Goal: Information Seeking & Learning: Check status

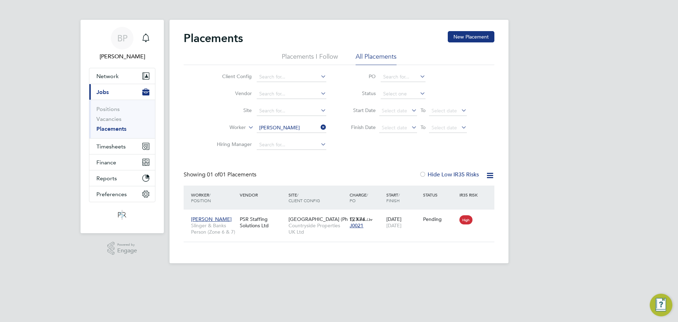
scroll to position [7, 33]
click at [104, 165] on span "Finance" at bounding box center [106, 162] width 20 height 7
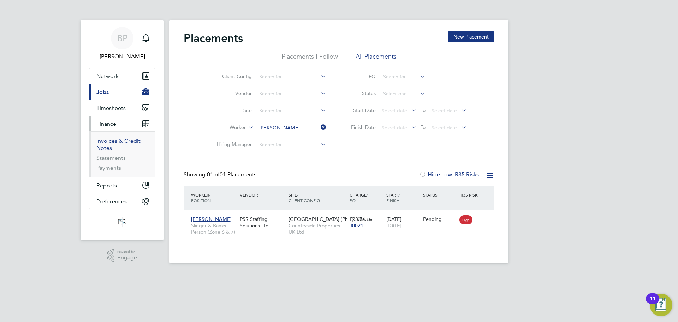
click at [112, 144] on link "Invoices & Credit Notes" at bounding box center [118, 144] width 44 height 14
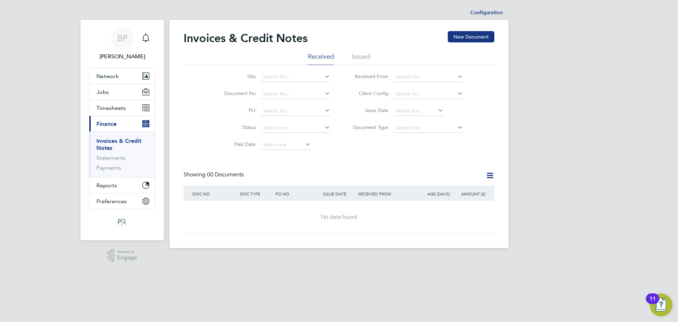
click at [360, 56] on li "Issued" at bounding box center [361, 58] width 18 height 13
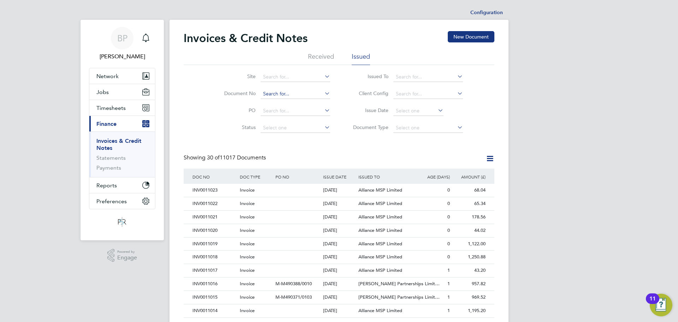
click at [271, 93] on input at bounding box center [296, 94] width 70 height 10
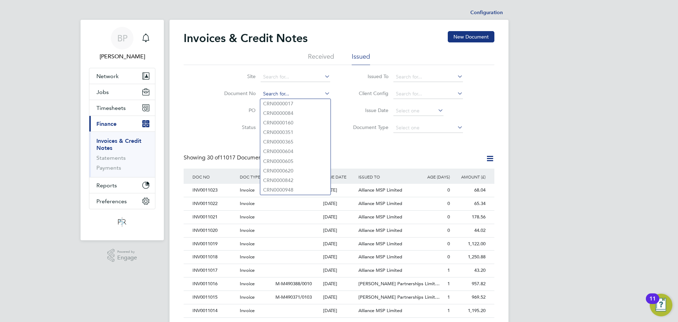
paste input "INV0010887"
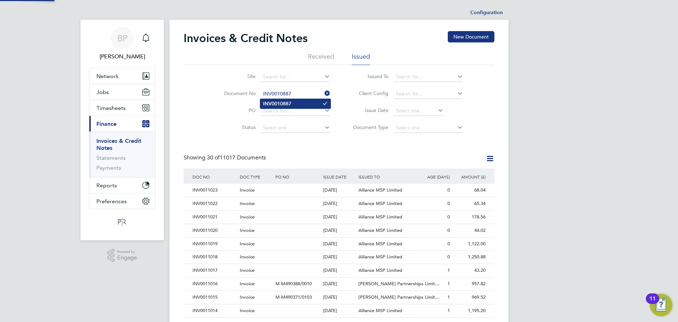
type input "INV0010887"
click at [283, 103] on b "INV0010887" at bounding box center [277, 104] width 28 height 6
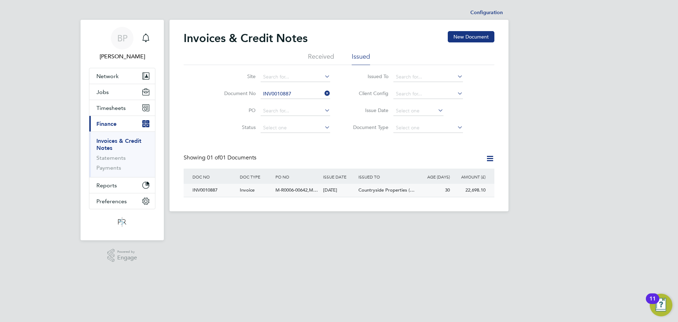
click at [214, 191] on div "INV0010887" at bounding box center [214, 190] width 47 height 13
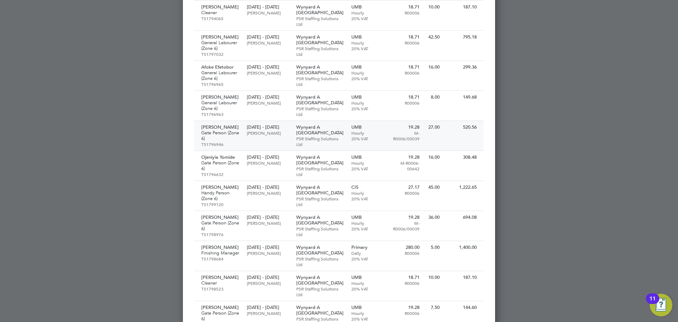
scroll to position [10, 0]
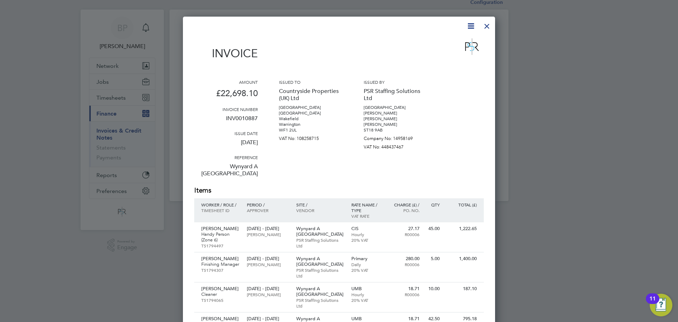
click at [485, 24] on div at bounding box center [487, 24] width 13 height 13
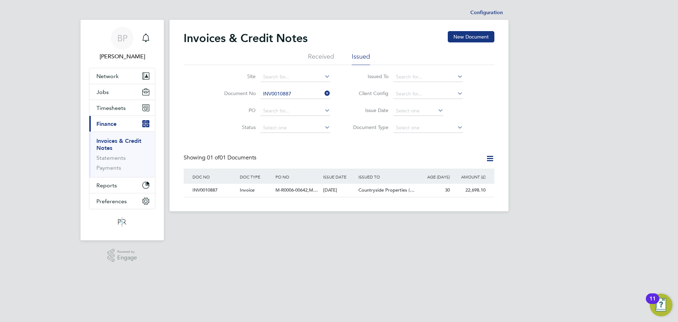
click at [323, 94] on icon at bounding box center [323, 93] width 0 height 10
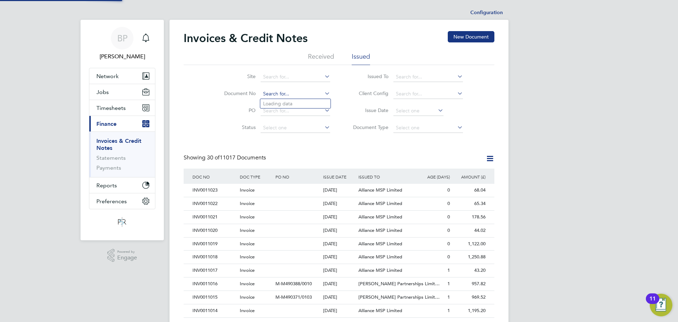
scroll to position [13, 48]
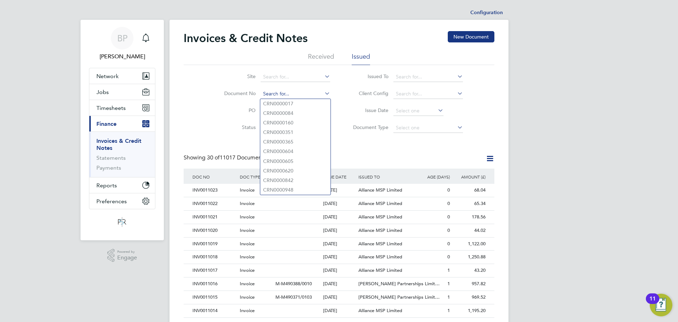
paste input "INV0010761"
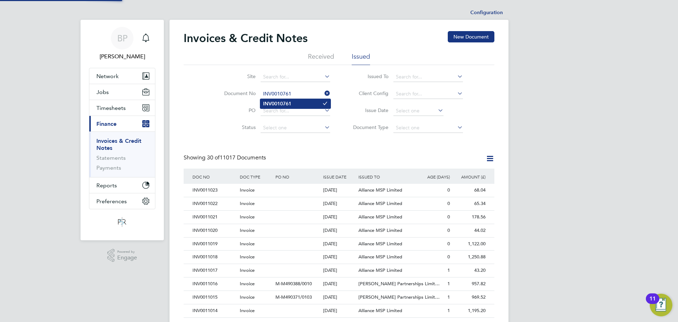
type input "INV0010761"
click at [294, 103] on li "INV0010761" at bounding box center [295, 104] width 70 height 10
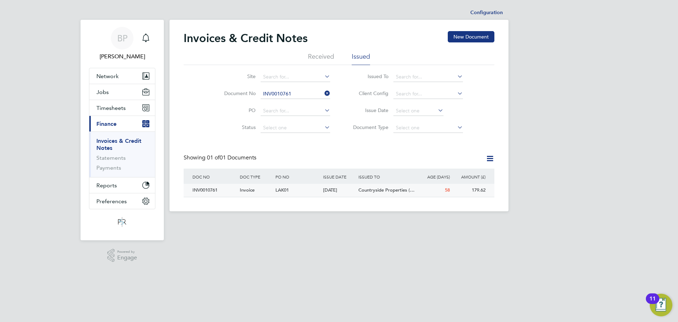
click at [252, 192] on span "Invoice" at bounding box center [247, 190] width 15 height 6
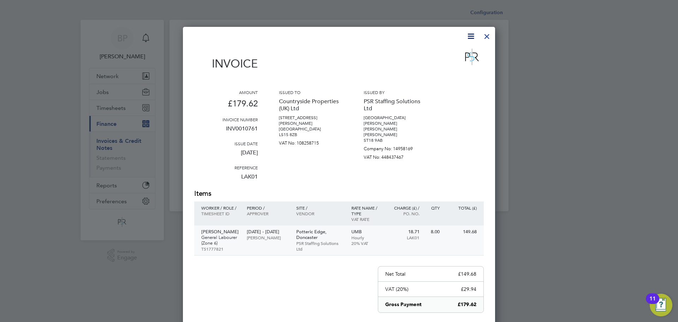
drag, startPoint x: 315, startPoint y: 236, endPoint x: 306, endPoint y: 233, distance: 10.2
click at [306, 233] on p "Potteric Edge, Doncaster" at bounding box center [320, 234] width 48 height 11
click at [485, 39] on div at bounding box center [487, 34] width 13 height 13
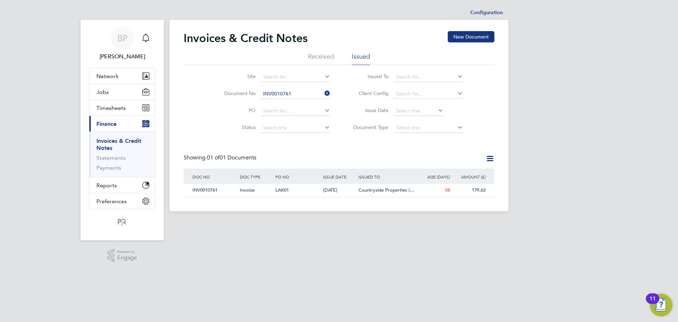
click at [323, 92] on icon at bounding box center [323, 93] width 0 height 10
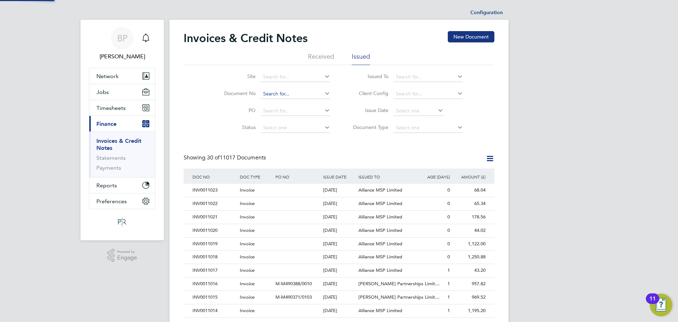
scroll to position [13, 48]
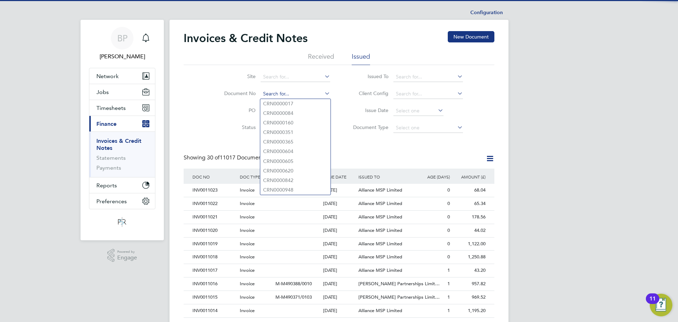
paste input "INV0010887"
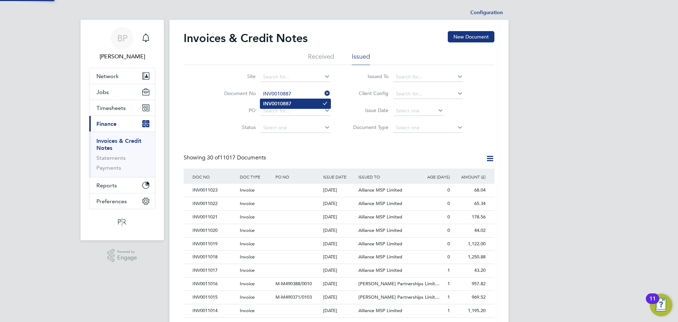
type input "INV0010887"
click at [284, 105] on b "INV0010887" at bounding box center [277, 104] width 28 height 6
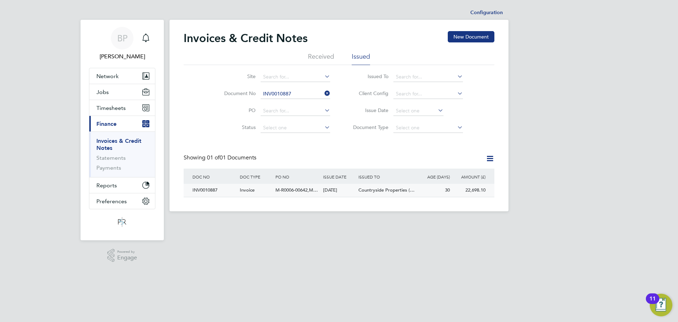
click at [241, 191] on span "Invoice" at bounding box center [247, 190] width 15 height 6
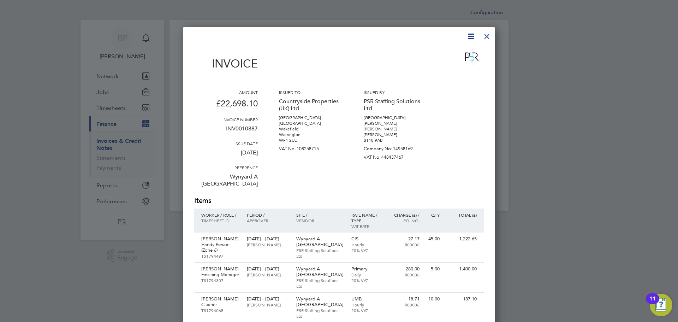
click at [487, 34] on div at bounding box center [487, 34] width 13 height 13
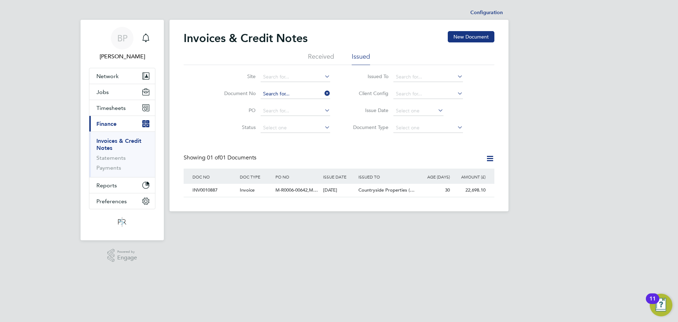
click at [286, 94] on input at bounding box center [296, 94] width 70 height 10
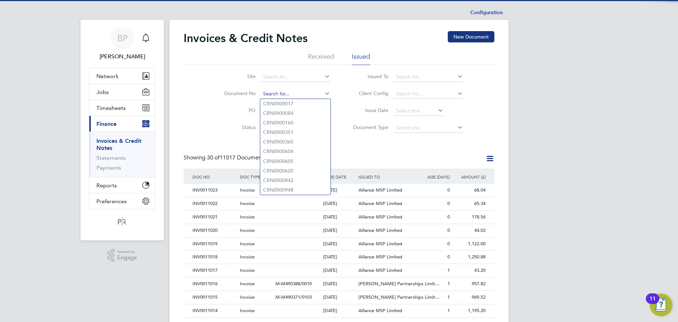
paste input "INV0010889"
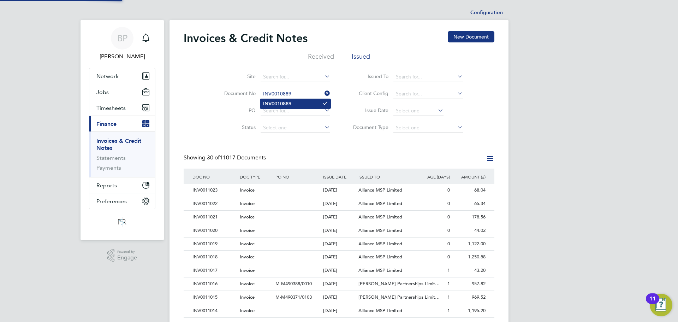
type input "INV0010889"
click at [291, 102] on b "INV0010889" at bounding box center [277, 104] width 28 height 6
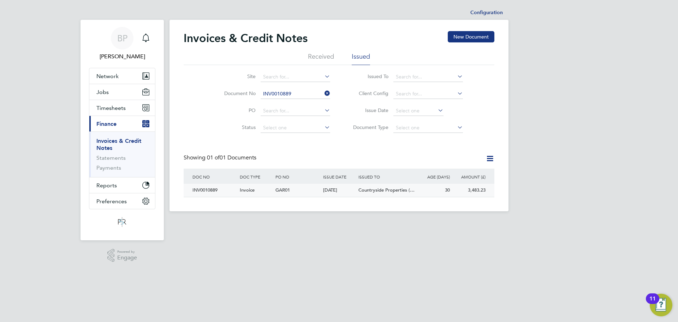
click at [228, 189] on div "INV0010889" at bounding box center [214, 190] width 47 height 13
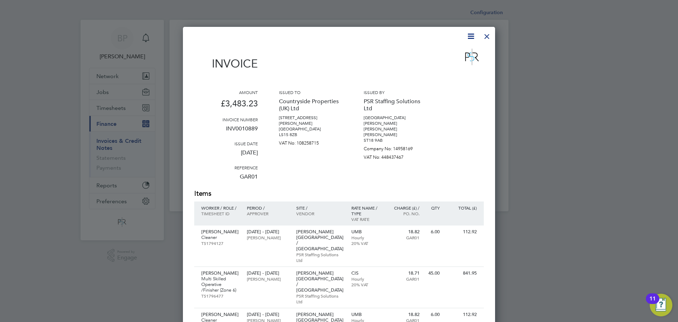
click at [490, 36] on div at bounding box center [487, 34] width 13 height 13
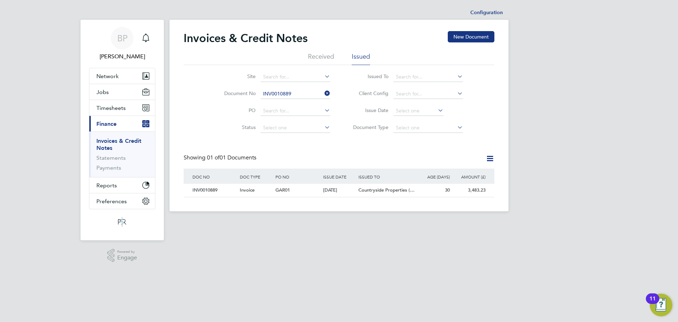
click at [323, 94] on icon at bounding box center [323, 93] width 0 height 10
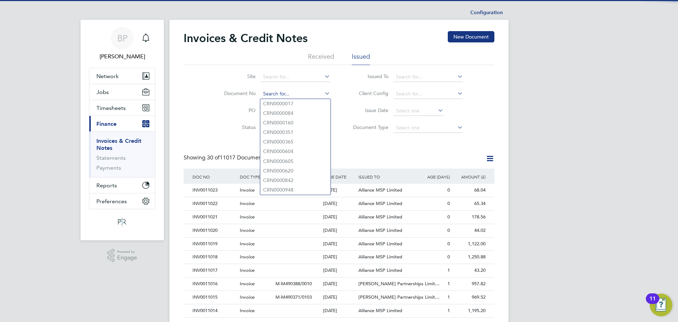
paste input "INV0010887"
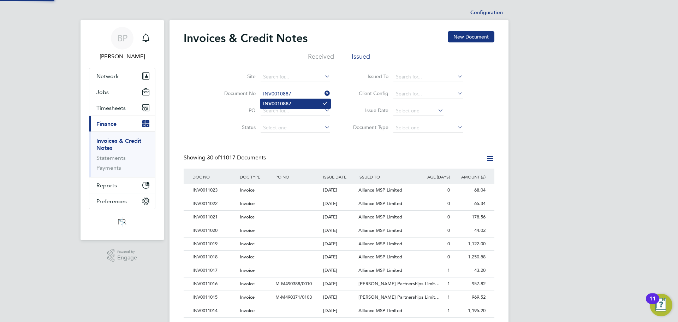
type input "INV0010887"
click at [287, 104] on b "INV0010887" at bounding box center [277, 104] width 28 height 6
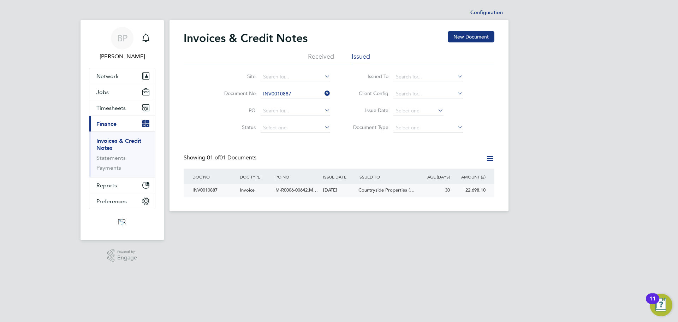
click at [290, 192] on span "M-R0006-00642,M…" at bounding box center [297, 190] width 42 height 6
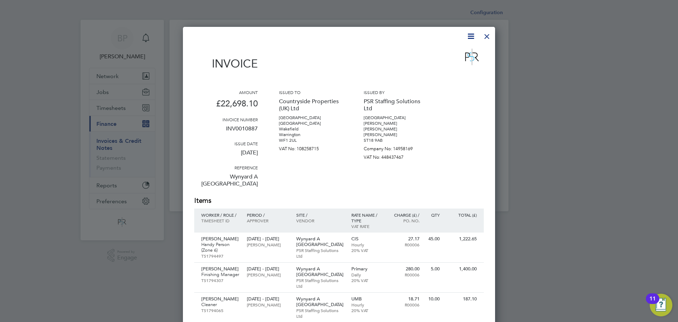
click at [484, 34] on div at bounding box center [487, 34] width 13 height 13
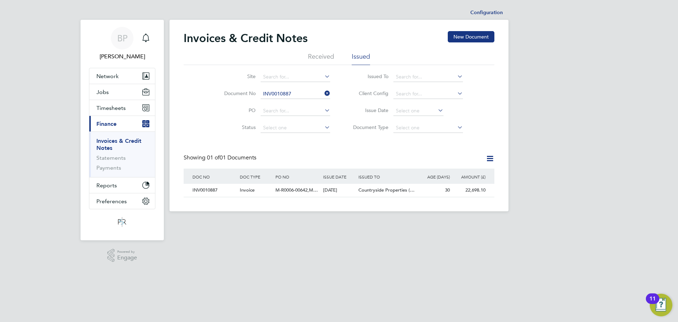
click at [323, 91] on icon at bounding box center [323, 93] width 0 height 10
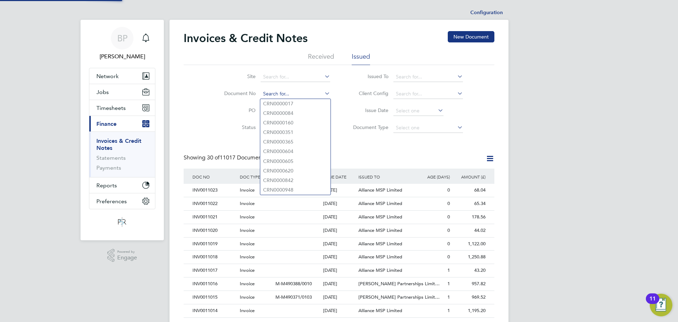
scroll to position [13, 60]
paste input "INV0010202"
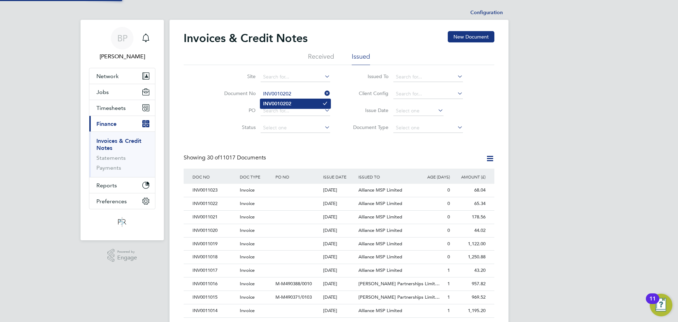
type input "INV0010202"
click at [294, 106] on li "INV0010202" at bounding box center [295, 104] width 70 height 10
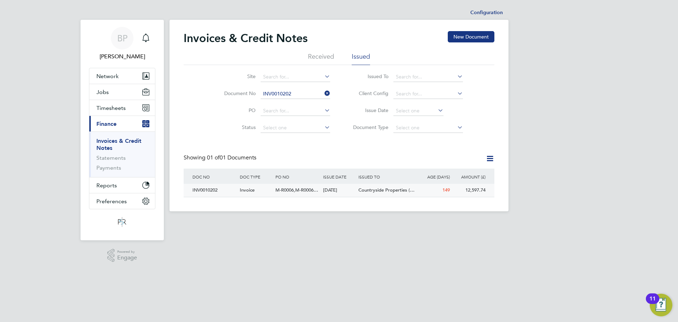
click at [271, 188] on div "Invoice" at bounding box center [256, 190] width 36 height 13
